Goal: Information Seeking & Learning: Get advice/opinions

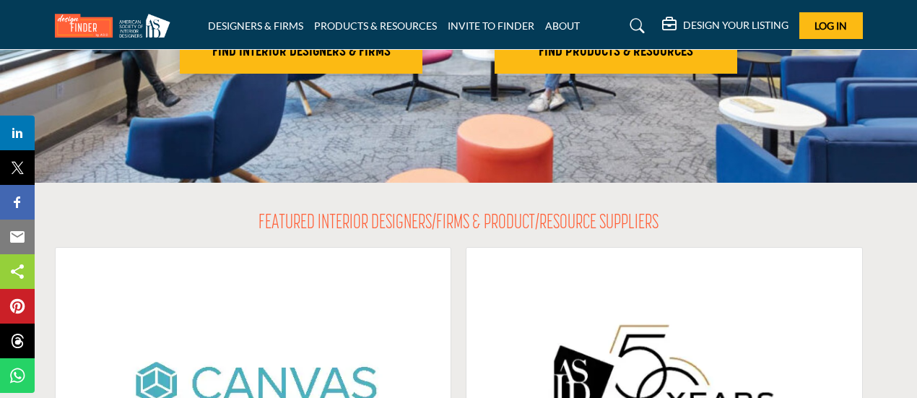
scroll to position [168, 0]
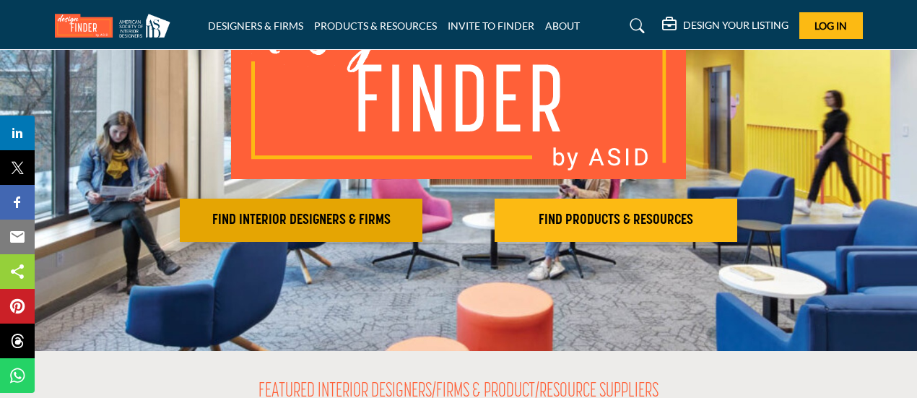
click at [296, 222] on h2 "FIND INTERIOR DESIGNERS & FIRMS" at bounding box center [301, 220] width 234 height 17
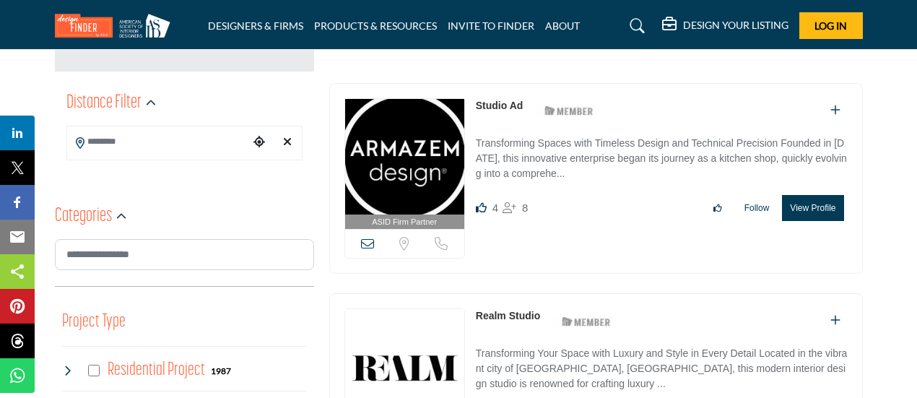
scroll to position [337, 0]
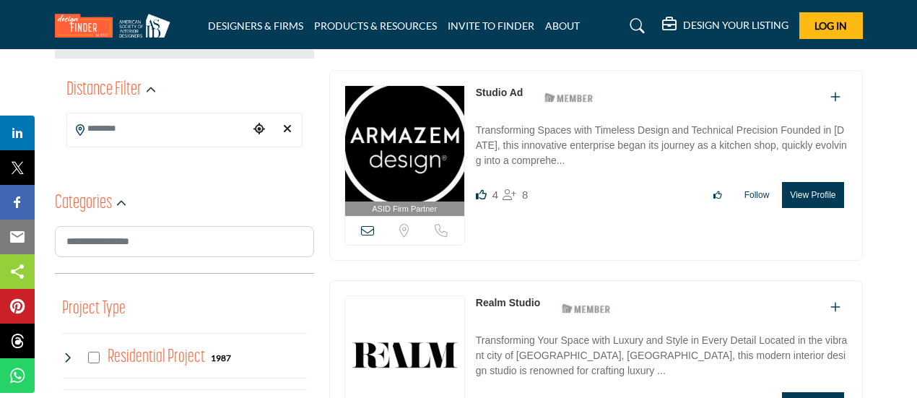
click at [123, 134] on input "Search Location" at bounding box center [158, 129] width 182 height 28
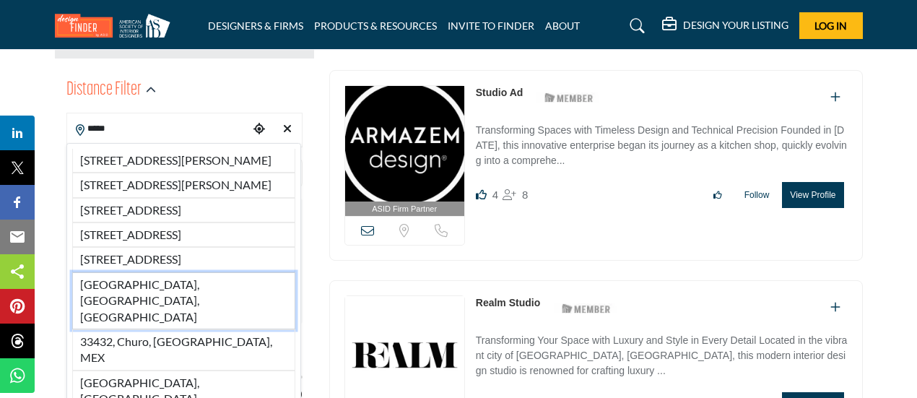
click at [176, 329] on li "[GEOGRAPHIC_DATA], [GEOGRAPHIC_DATA], [GEOGRAPHIC_DATA]" at bounding box center [183, 300] width 223 height 57
type input "**********"
type input "***"
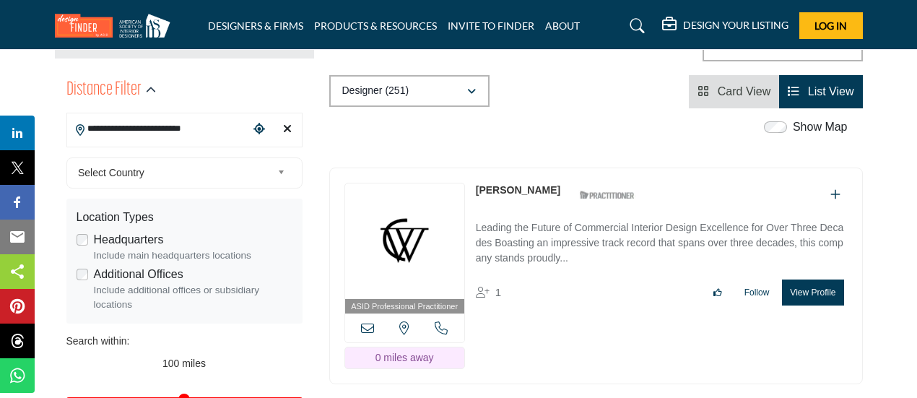
click at [276, 169] on link "Select Country" at bounding box center [181, 173] width 218 height 18
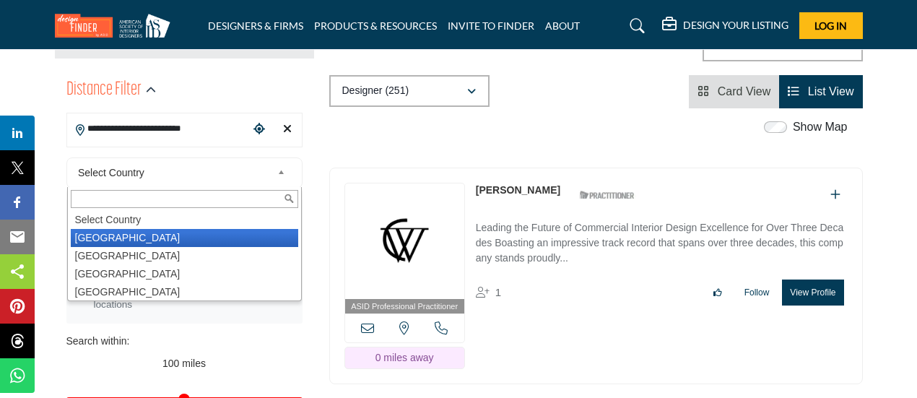
click at [181, 230] on li "[GEOGRAPHIC_DATA]" at bounding box center [185, 238] width 228 height 18
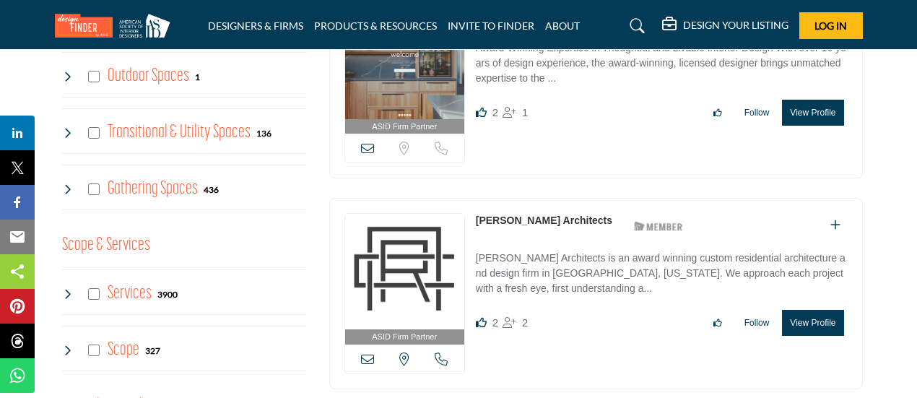
scroll to position [1348, 0]
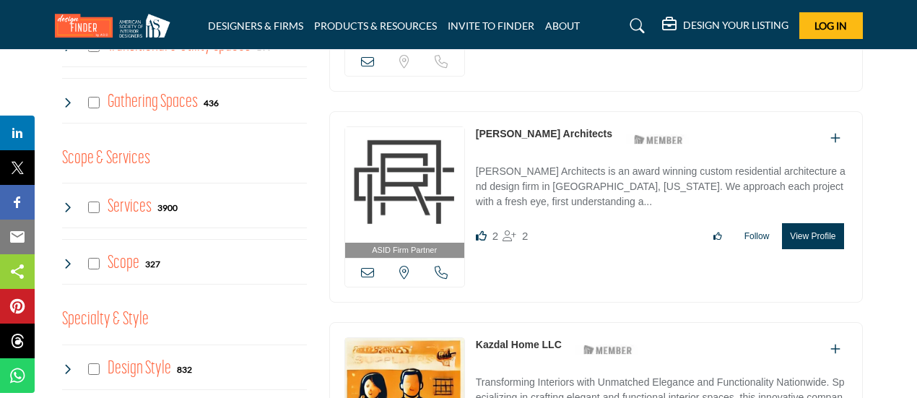
click at [558, 128] on link "[PERSON_NAME] Architects" at bounding box center [544, 134] width 137 height 12
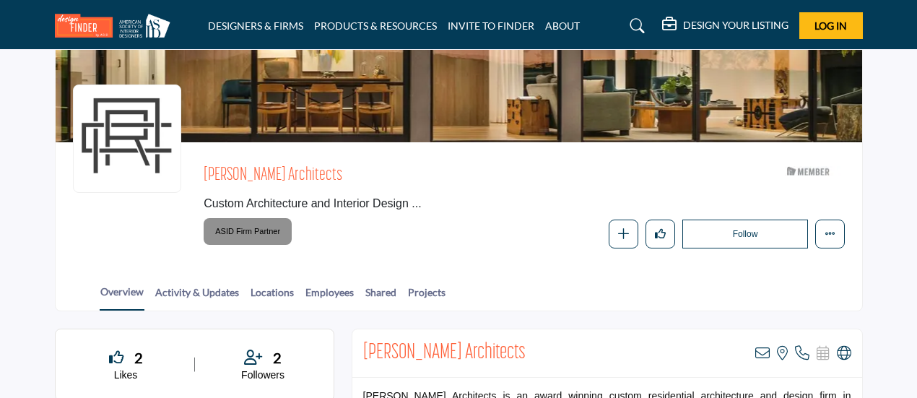
scroll to position [168, 0]
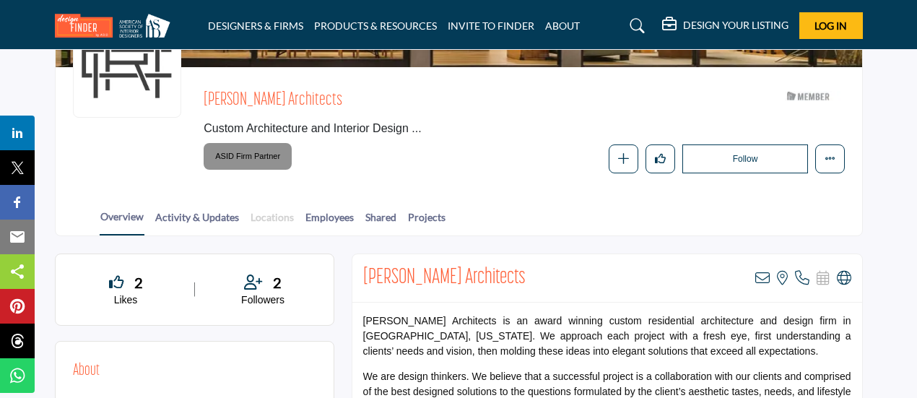
click at [262, 217] on link "Locations" at bounding box center [272, 221] width 45 height 25
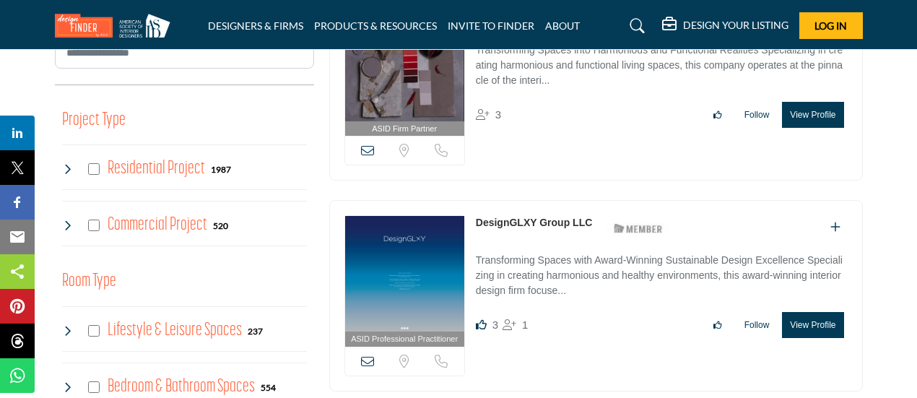
scroll to position [842, 0]
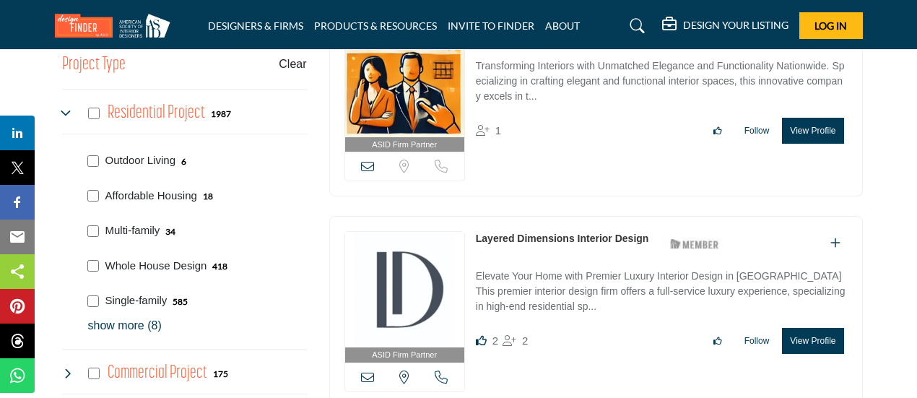
scroll to position [842, 0]
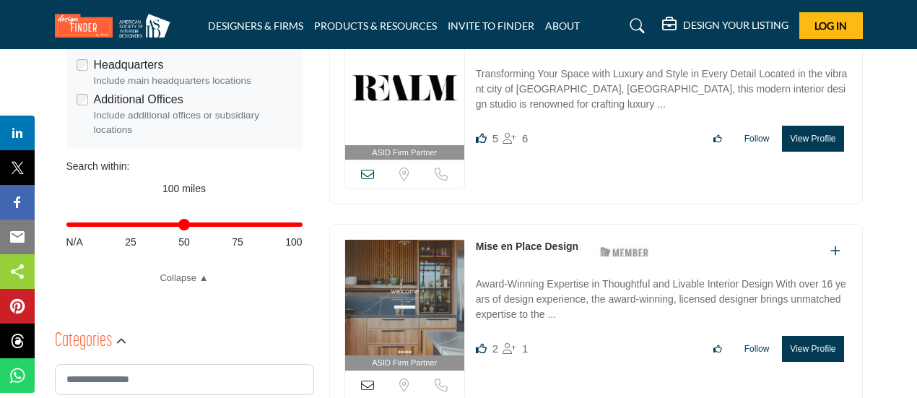
scroll to position [506, 0]
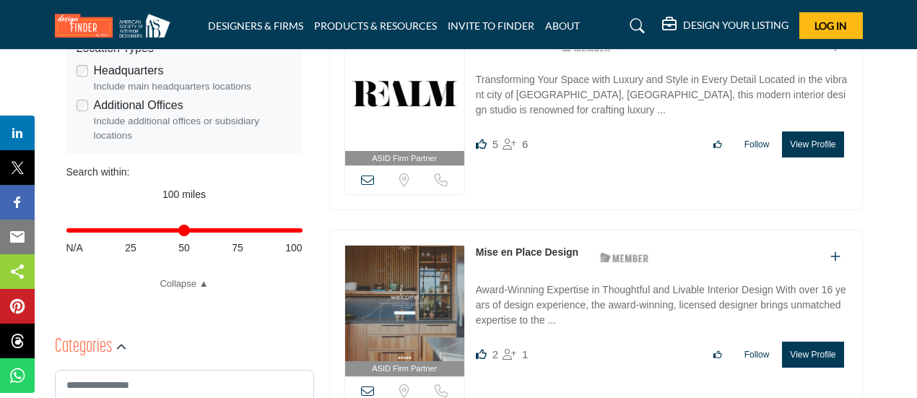
type input "**"
click at [238, 232] on input "Distance in miles" at bounding box center [184, 230] width 236 height 3
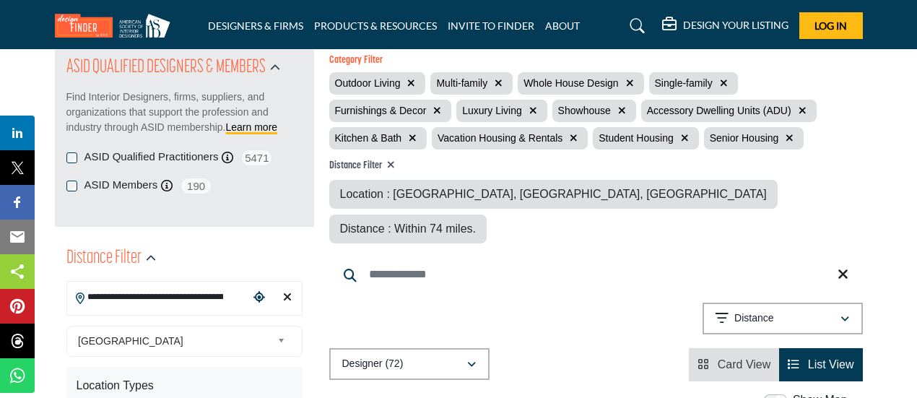
scroll to position [337, 0]
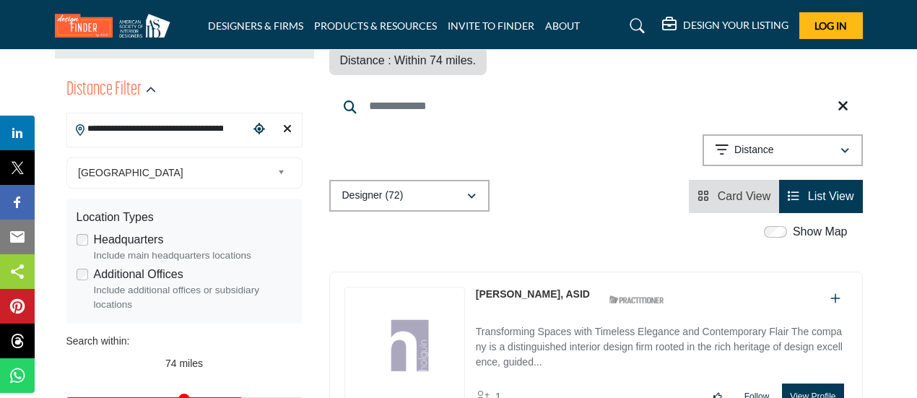
click at [142, 126] on input "**********" at bounding box center [158, 129] width 182 height 28
drag, startPoint x: 183, startPoint y: 128, endPoint x: 0, endPoint y: 119, distance: 183.0
type input "**********"
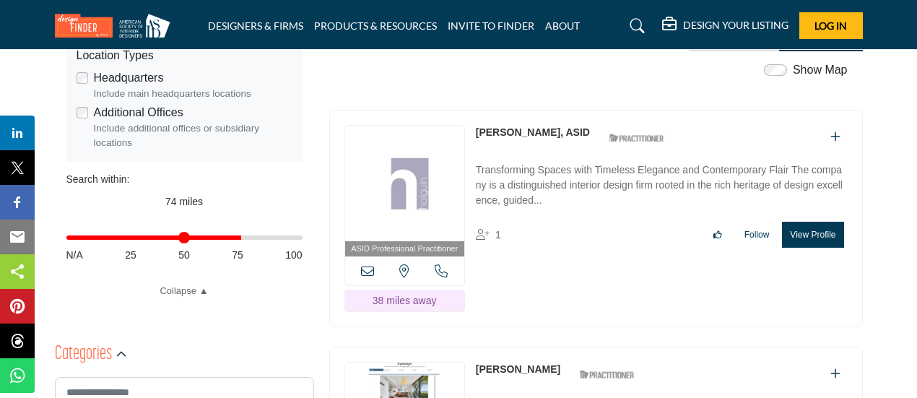
scroll to position [506, 0]
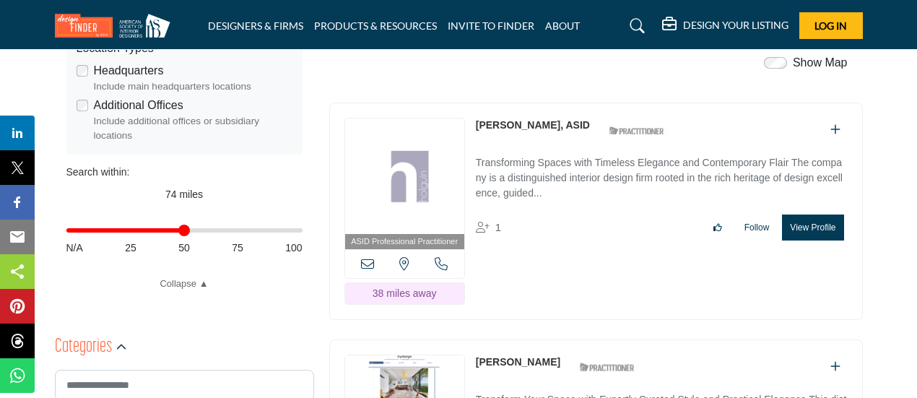
drag, startPoint x: 237, startPoint y: 230, endPoint x: 188, endPoint y: 230, distance: 49.1
type input "**"
click at [188, 230] on input "Distance in miles" at bounding box center [184, 230] width 236 height 3
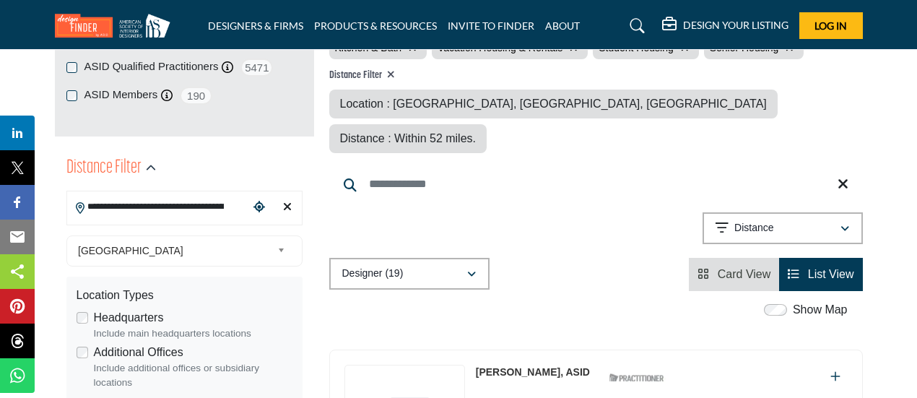
scroll to position [168, 0]
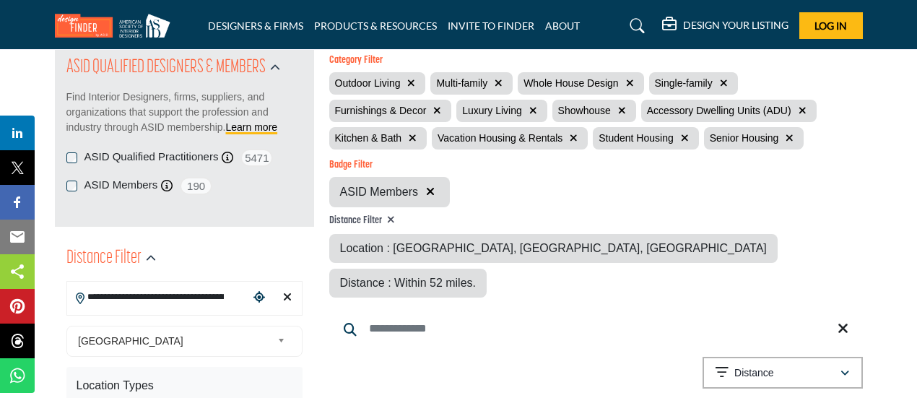
click at [390, 246] on span "Location : [GEOGRAPHIC_DATA], [GEOGRAPHIC_DATA], [GEOGRAPHIC_DATA]" at bounding box center [553, 248] width 427 height 12
click at [199, 293] on input "**********" at bounding box center [158, 297] width 182 height 28
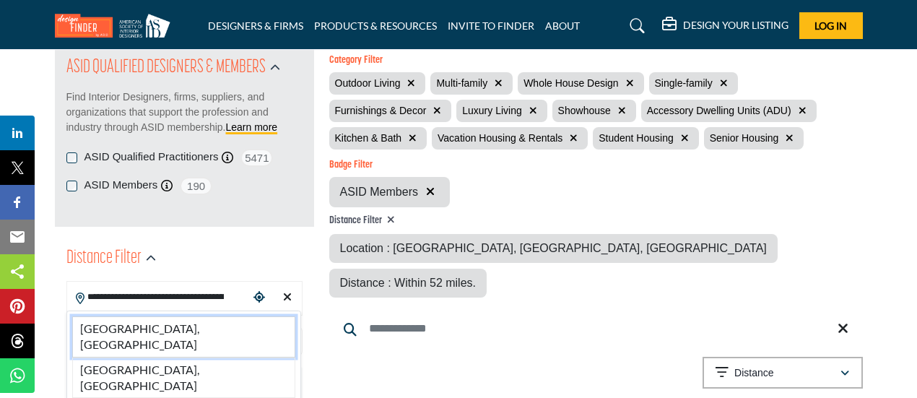
click at [181, 336] on li "[GEOGRAPHIC_DATA], [GEOGRAPHIC_DATA]" at bounding box center [183, 336] width 223 height 41
type input "**********"
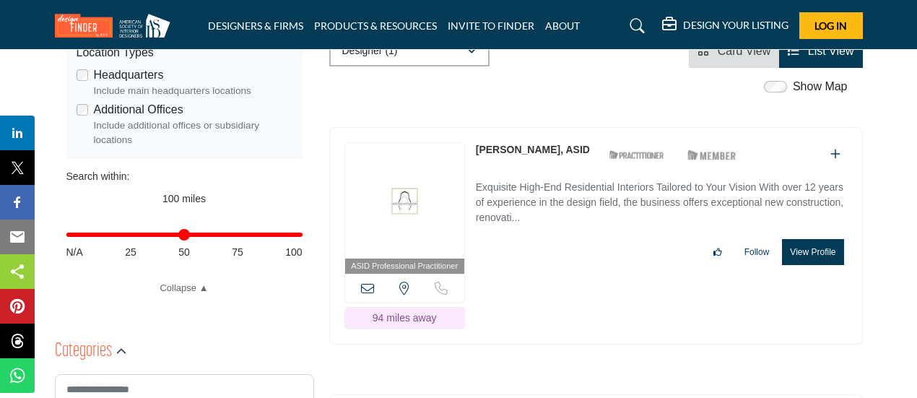
scroll to position [506, 0]
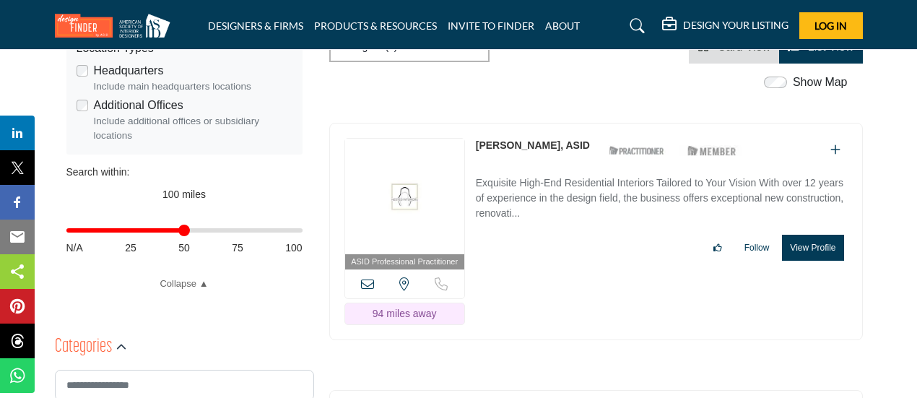
click at [189, 232] on input "Distance in miles" at bounding box center [184, 230] width 236 height 3
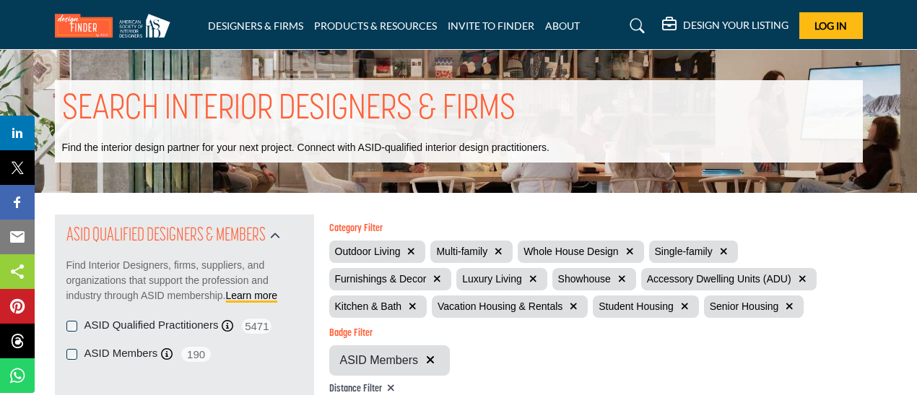
click at [413, 253] on icon "button" at bounding box center [411, 251] width 8 height 10
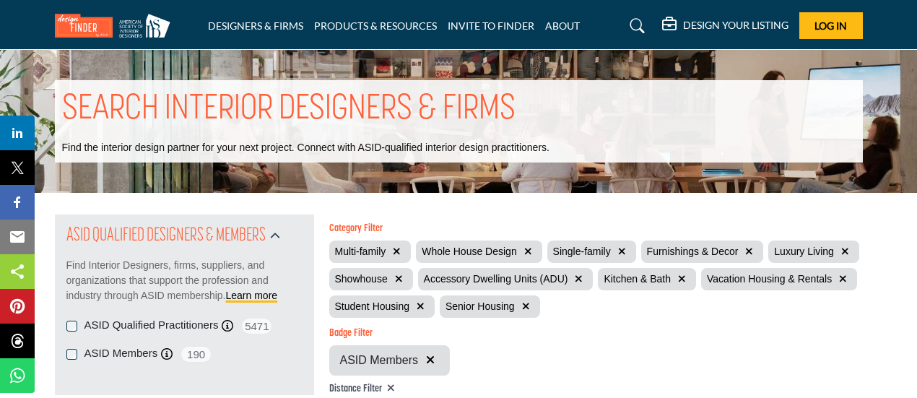
click at [412, 254] on div "Multi-family Whole House Design Single-family Furnishings & Decor Luxury Living…" at bounding box center [596, 279] width 534 height 77
click at [397, 253] on icon "button" at bounding box center [397, 251] width 8 height 10
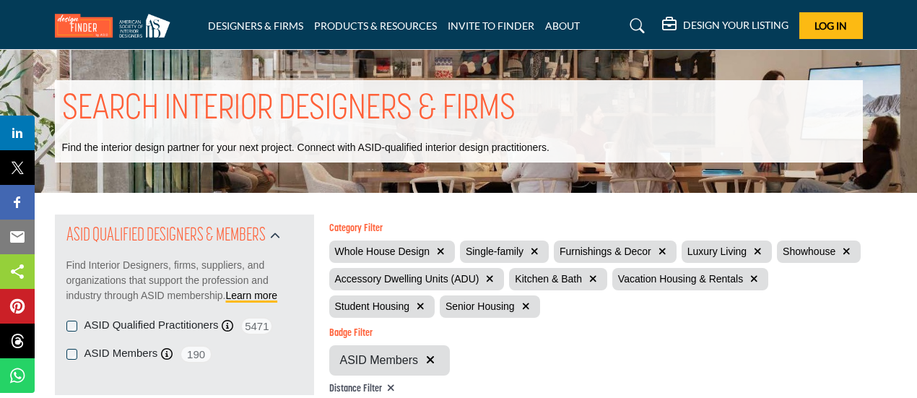
click at [659, 251] on icon "button" at bounding box center [663, 251] width 8 height 10
click at [488, 275] on icon "button" at bounding box center [490, 279] width 8 height 10
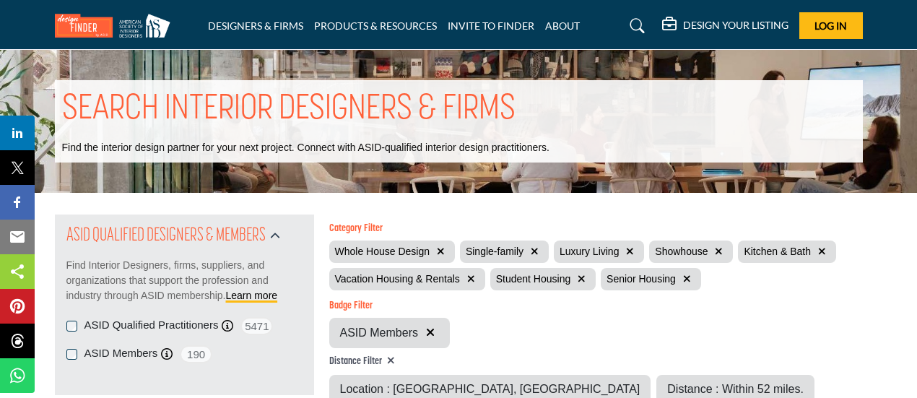
click at [467, 280] on icon "button" at bounding box center [471, 279] width 8 height 10
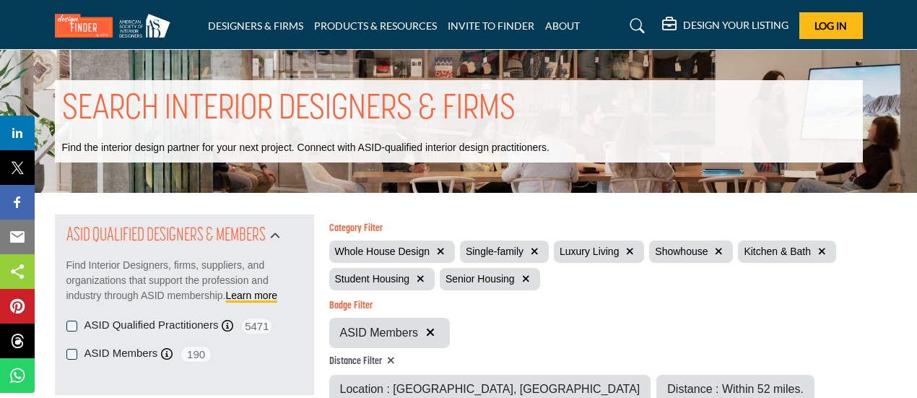
click at [418, 276] on icon "button" at bounding box center [421, 279] width 8 height 10
click at [418, 276] on icon "button" at bounding box center [415, 279] width 8 height 10
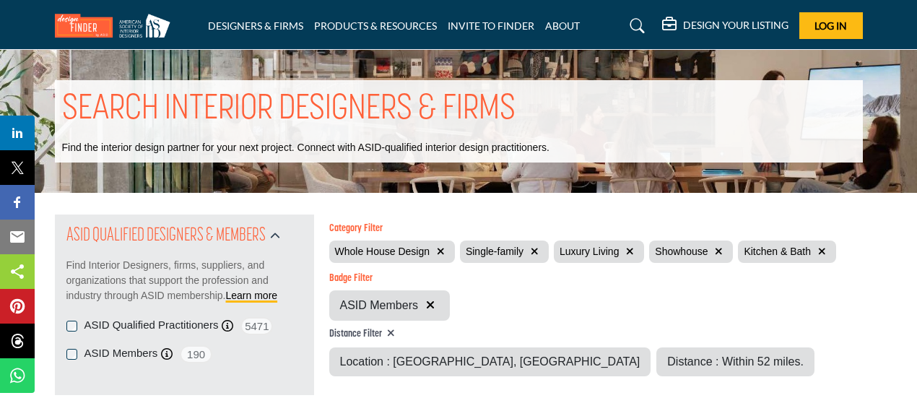
click at [415, 279] on h6 "Badge Filter" at bounding box center [389, 279] width 121 height 12
click at [717, 248] on icon "button" at bounding box center [719, 251] width 8 height 10
click at [732, 252] on icon "button" at bounding box center [734, 251] width 8 height 10
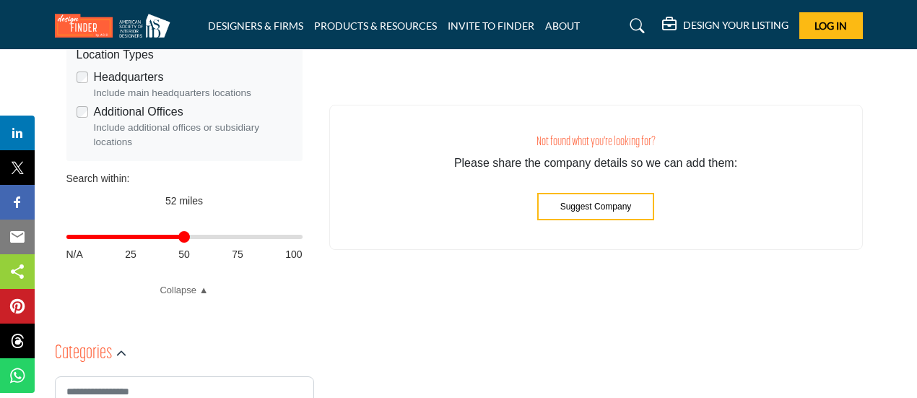
scroll to position [506, 0]
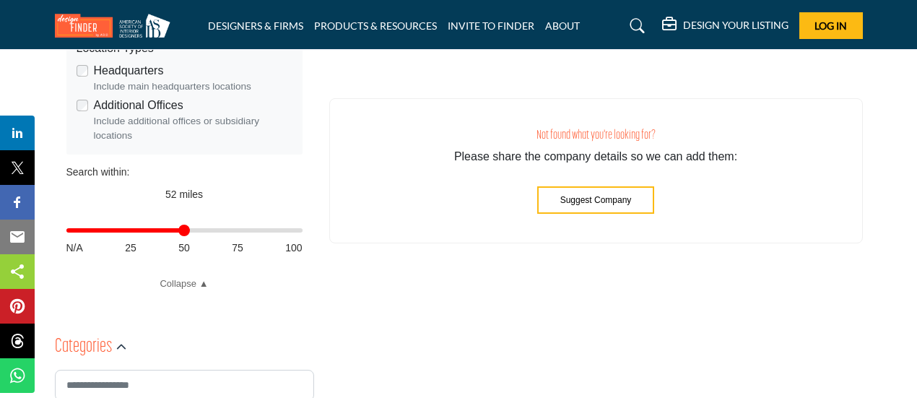
click at [290, 232] on input "Distance in miles" at bounding box center [184, 230] width 236 height 3
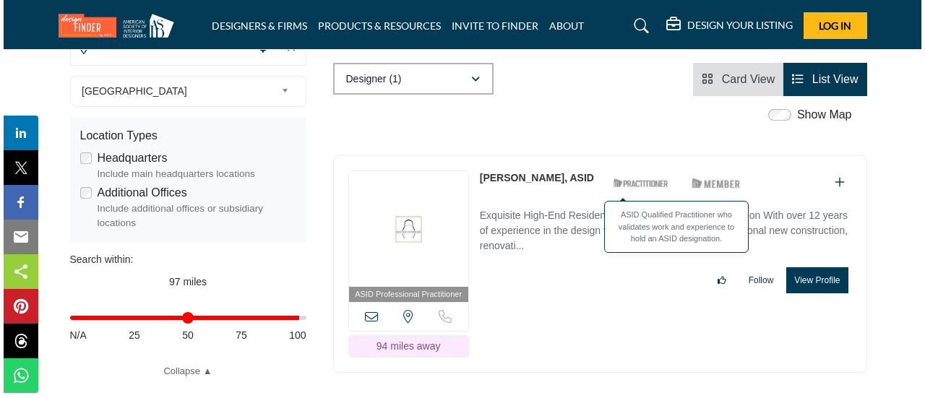
scroll to position [337, 0]
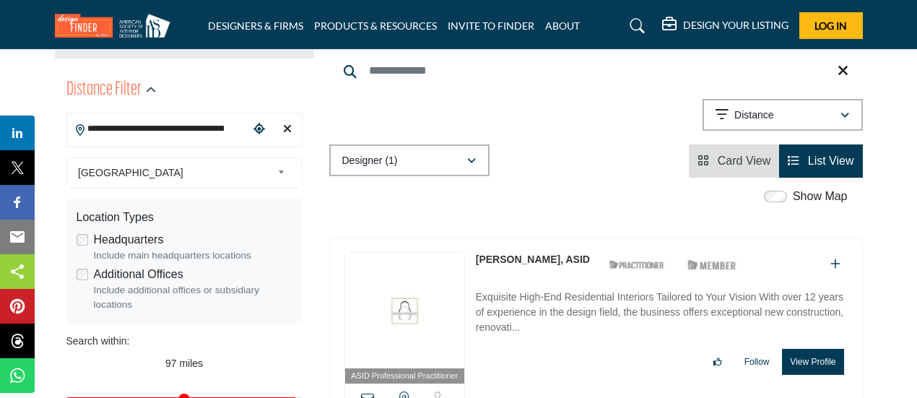
click at [823, 357] on button "View Profile" at bounding box center [812, 362] width 61 height 26
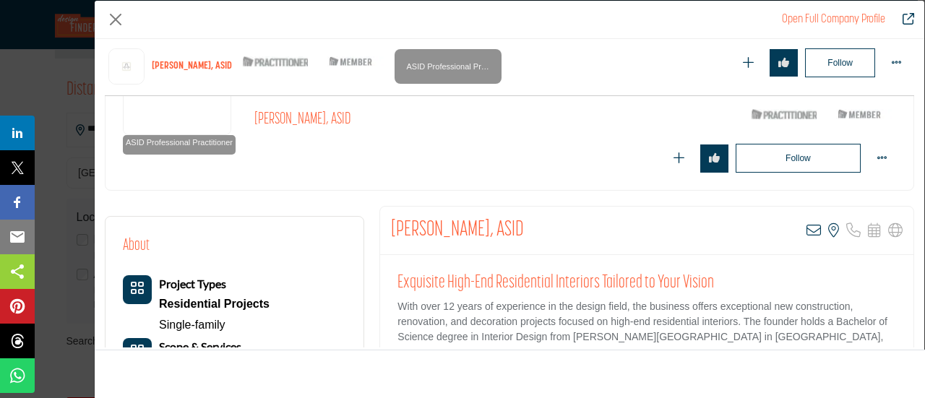
scroll to position [395, 0]
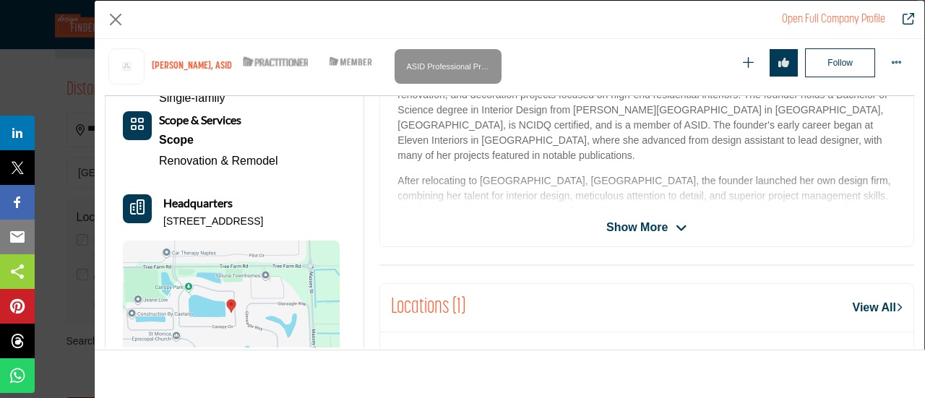
click at [625, 226] on span "Show More" at bounding box center [636, 227] width 61 height 17
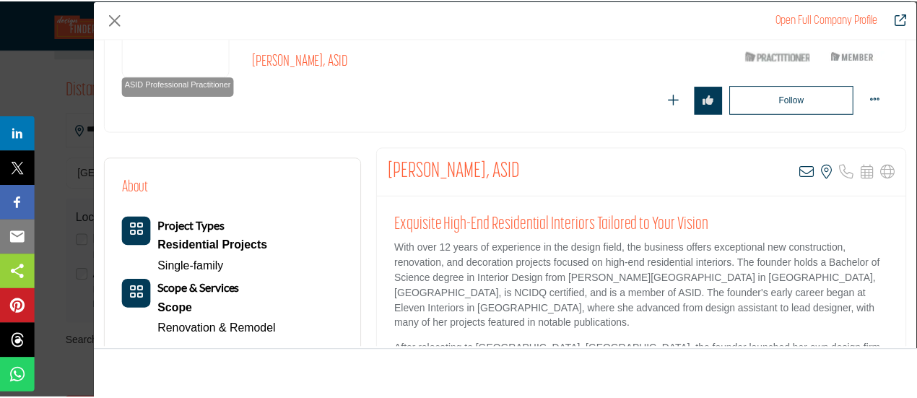
scroll to position [0, 0]
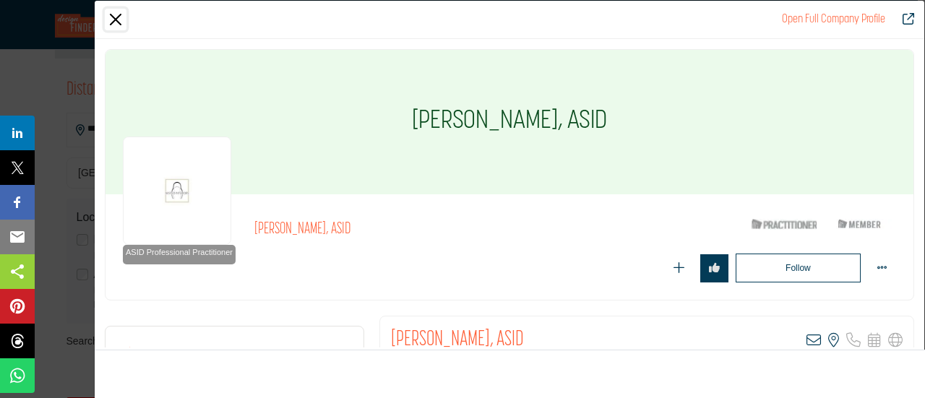
click at [118, 19] on button "Close" at bounding box center [116, 20] width 22 height 22
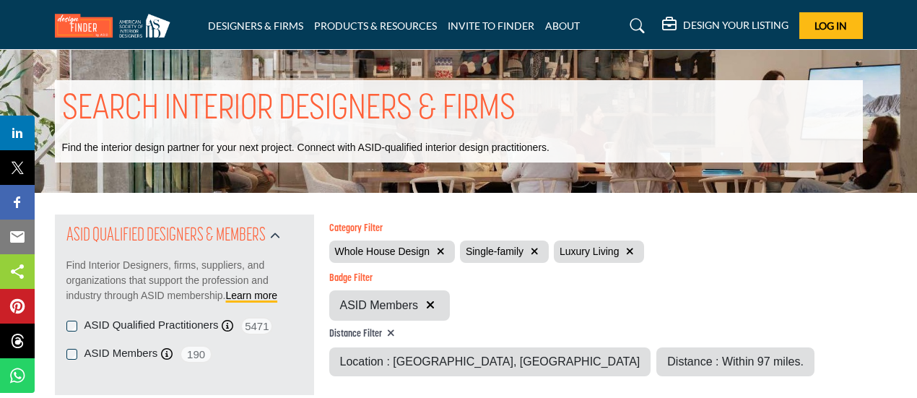
click at [441, 252] on icon "button" at bounding box center [441, 251] width 8 height 10
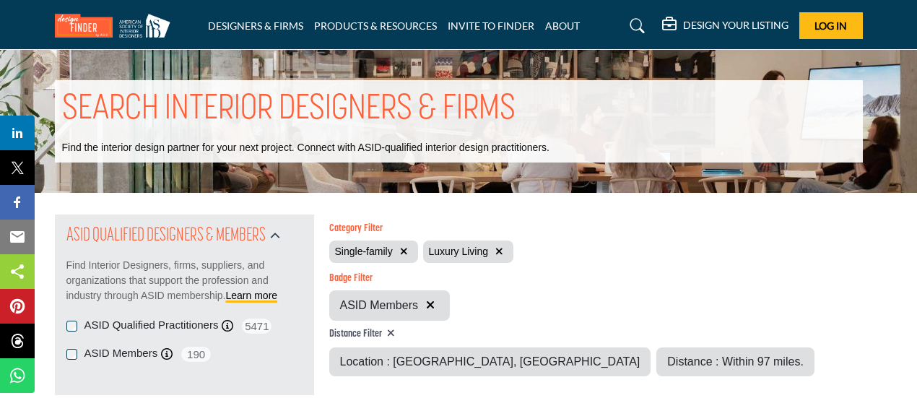
click at [403, 252] on icon "button" at bounding box center [404, 251] width 8 height 10
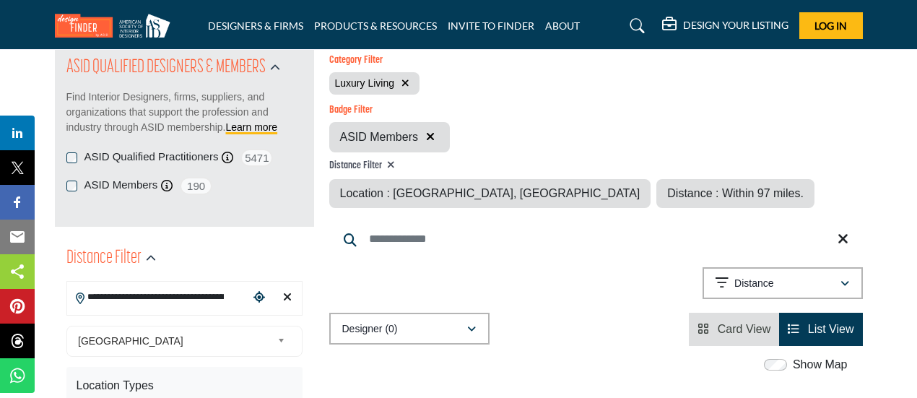
scroll to position [337, 0]
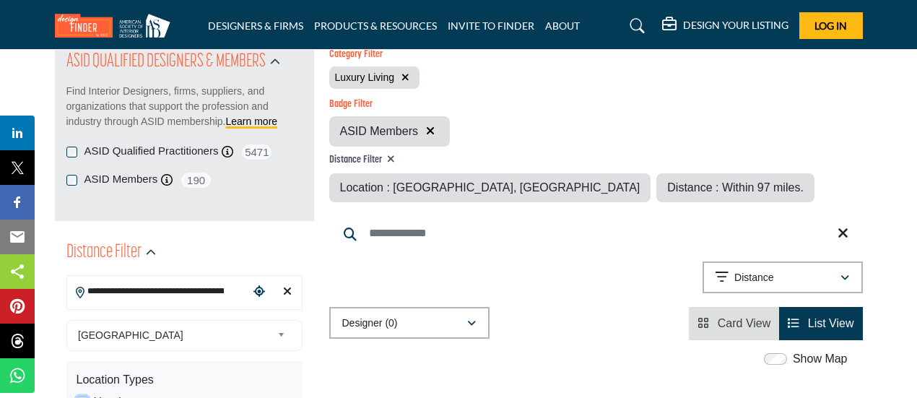
scroll to position [168, 0]
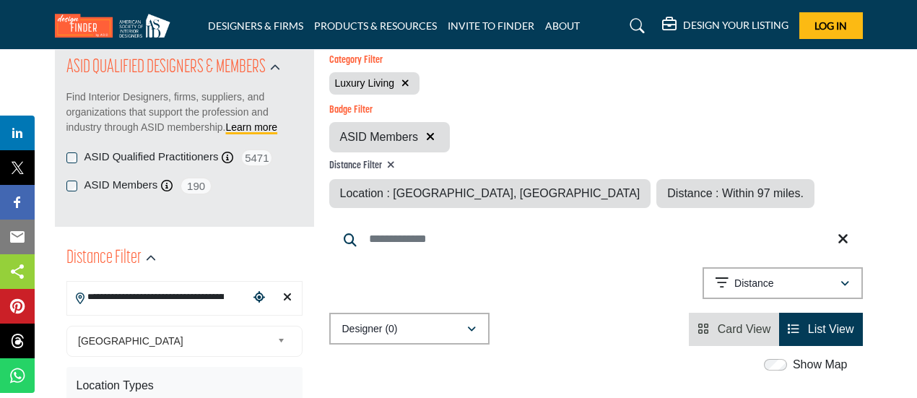
click at [407, 80] on icon "button" at bounding box center [406, 83] width 8 height 10
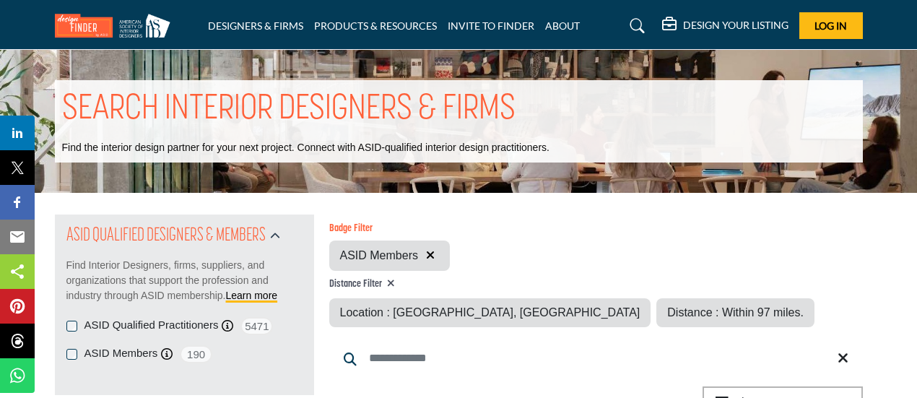
click at [428, 252] on icon "button" at bounding box center [430, 255] width 9 height 12
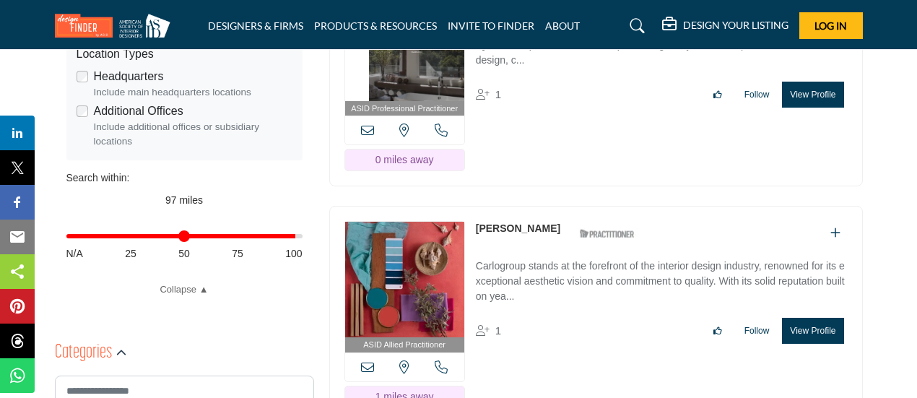
scroll to position [506, 0]
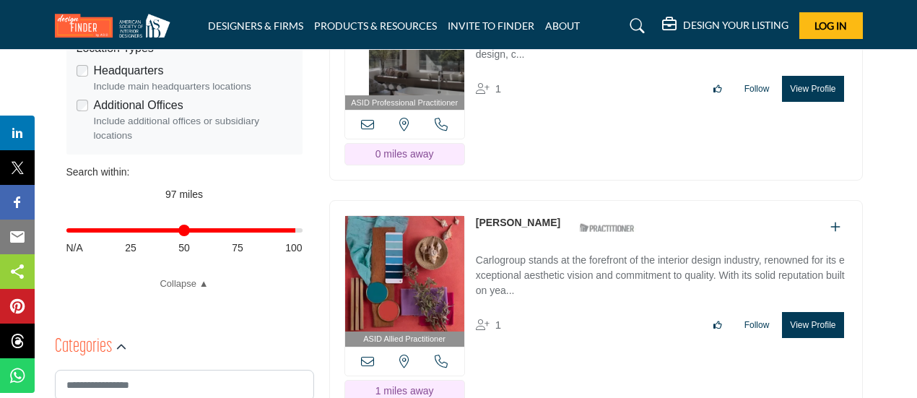
type input "**"
click at [183, 230] on input "Distance in miles" at bounding box center [184, 230] width 236 height 3
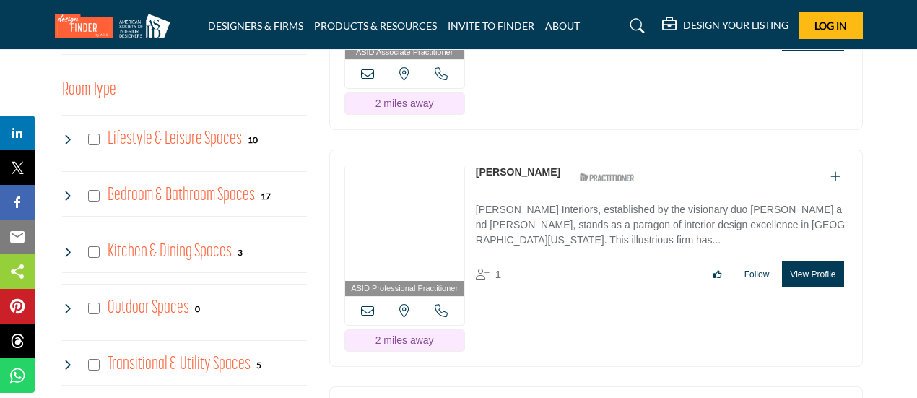
scroll to position [1011, 0]
